Goal: Transaction & Acquisition: Purchase product/service

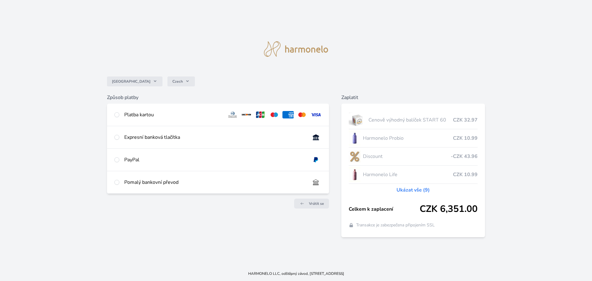
click at [145, 113] on div "Platba kartou" at bounding box center [173, 114] width 98 height 7
radio input "true"
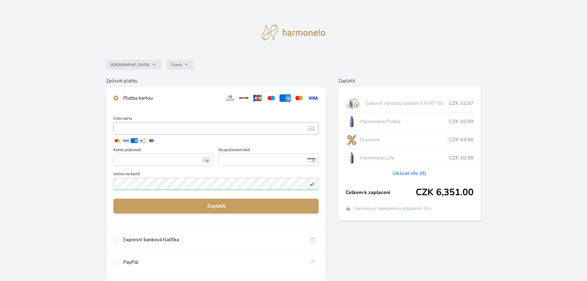
click at [141, 124] on span "<p>Your browser does not support iframes.</p>" at bounding box center [215, 128] width 205 height 12
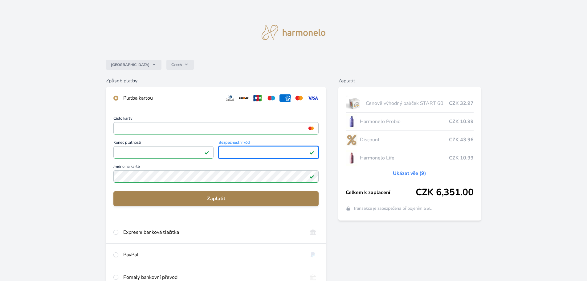
click at [240, 196] on span "Zaplatit" at bounding box center [215, 198] width 195 height 7
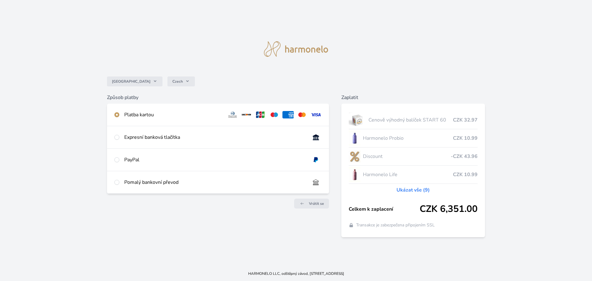
click at [154, 113] on div "Platba kartou" at bounding box center [173, 114] width 98 height 7
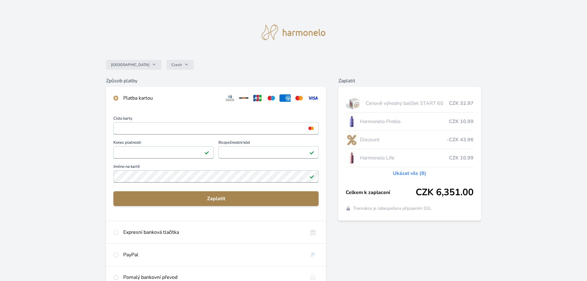
click at [217, 196] on span "Zaplatit" at bounding box center [215, 198] width 195 height 7
